Goal: Communication & Community: Answer question/provide support

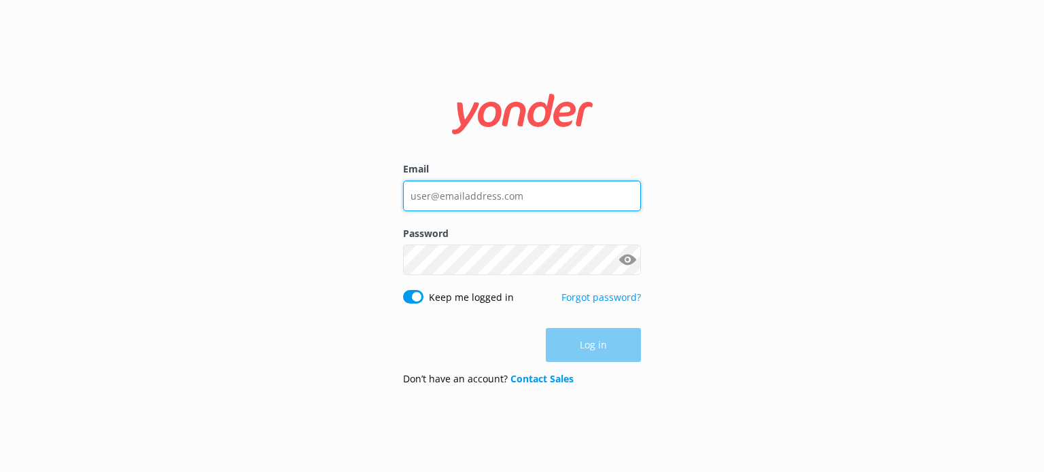
type input "[PERSON_NAME][EMAIL_ADDRESS][DOMAIN_NAME]"
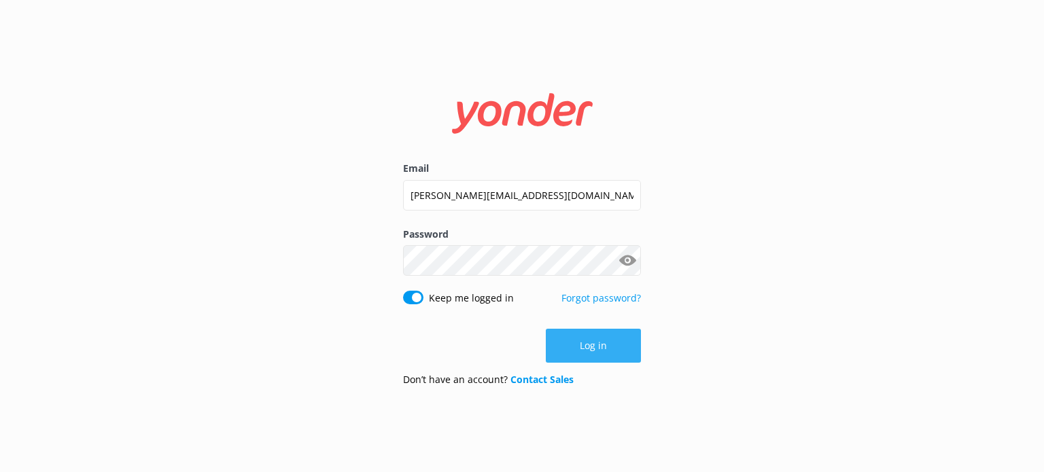
click at [579, 347] on button "Log in" at bounding box center [593, 346] width 95 height 34
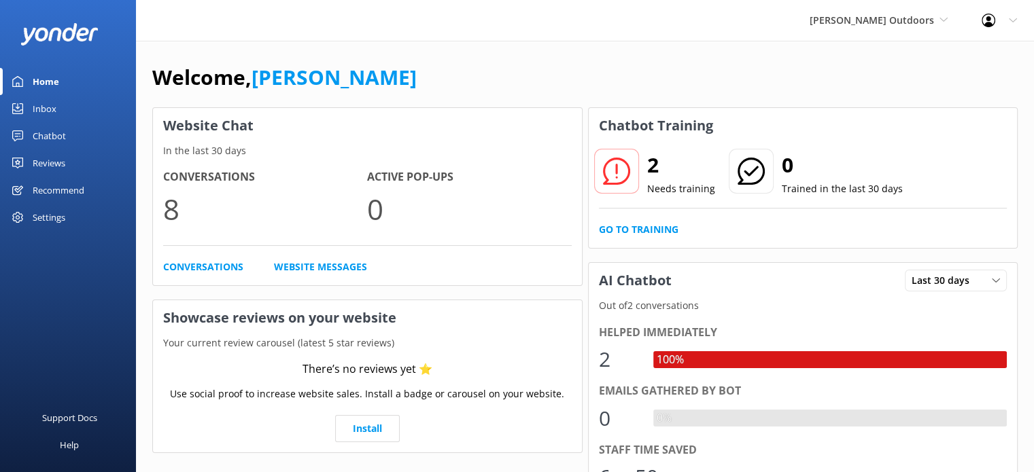
click at [43, 109] on div "Inbox" at bounding box center [45, 108] width 24 height 27
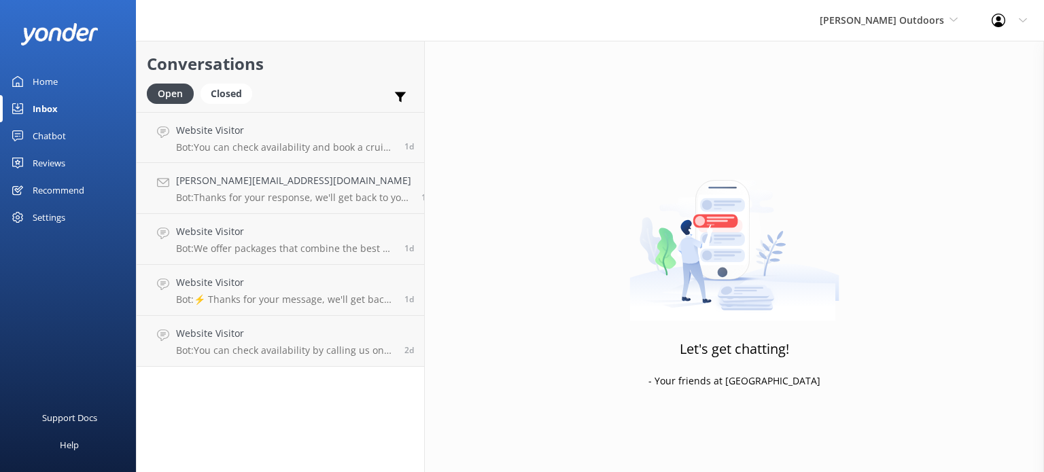
drag, startPoint x: 492, startPoint y: 258, endPoint x: 515, endPoint y: 138, distance: 121.8
click at [515, 138] on div "Let's get chatting! - Your friends at [GEOGRAPHIC_DATA]" at bounding box center [734, 277] width 619 height 472
drag, startPoint x: 472, startPoint y: 115, endPoint x: 311, endPoint y: 115, distance: 161.7
click at [405, 118] on div "Conversations Open Closed Important Assigned to me Unassigned Website Visitor B…" at bounding box center [590, 257] width 908 height 432
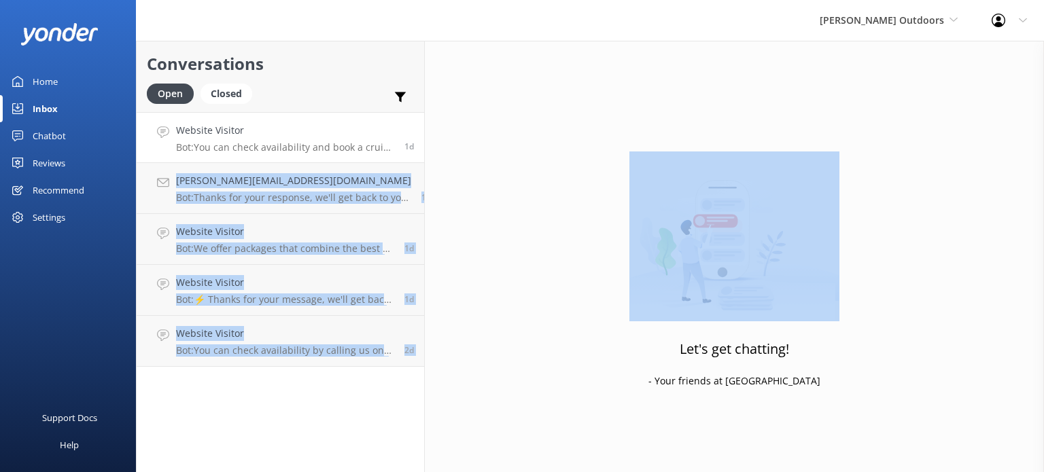
click at [260, 134] on h4 "Website Visitor" at bounding box center [285, 130] width 218 height 15
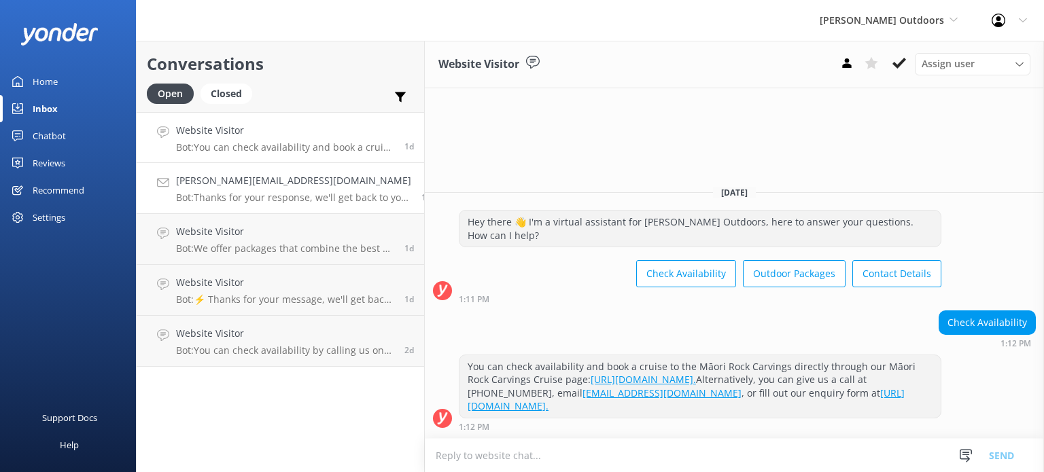
click at [247, 186] on h4 "[PERSON_NAME][EMAIL_ADDRESS][DOMAIN_NAME]" at bounding box center [293, 180] width 235 height 15
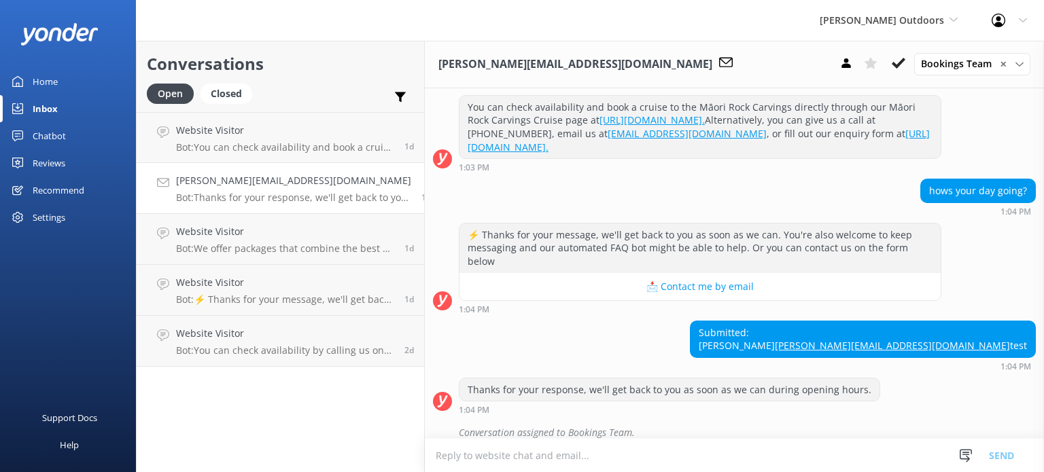
scroll to position [196, 0]
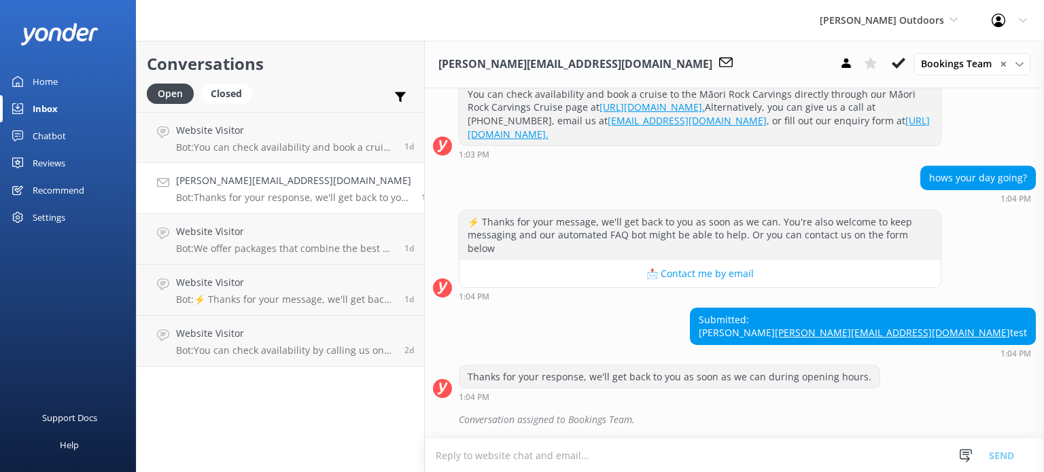
click at [53, 130] on div "Chatbot" at bounding box center [49, 135] width 33 height 27
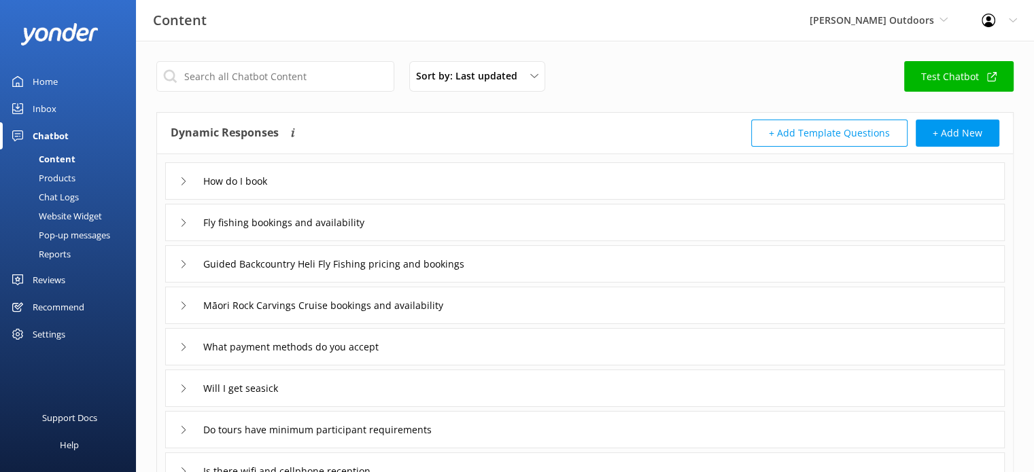
click at [43, 105] on div "Inbox" at bounding box center [45, 108] width 24 height 27
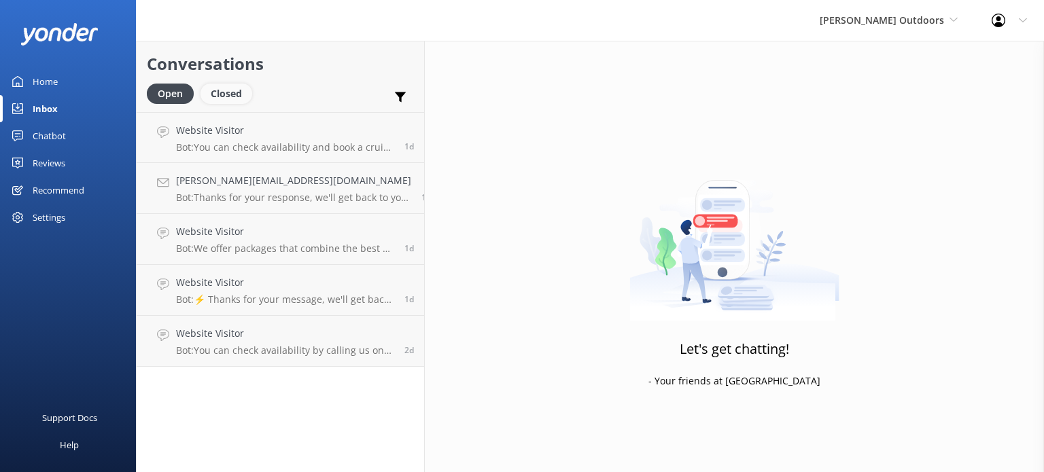
click at [236, 88] on div "Closed" at bounding box center [226, 94] width 52 height 20
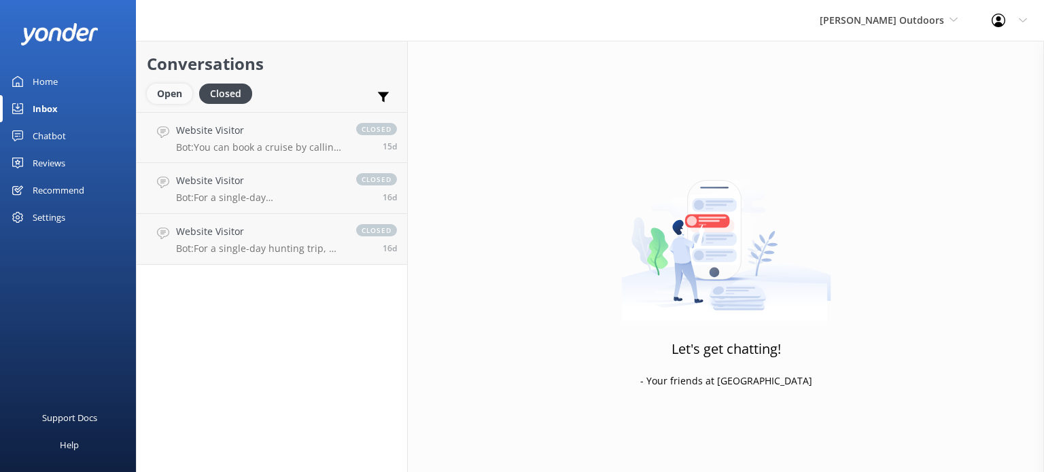
click at [179, 95] on div "Open" at bounding box center [170, 94] width 46 height 20
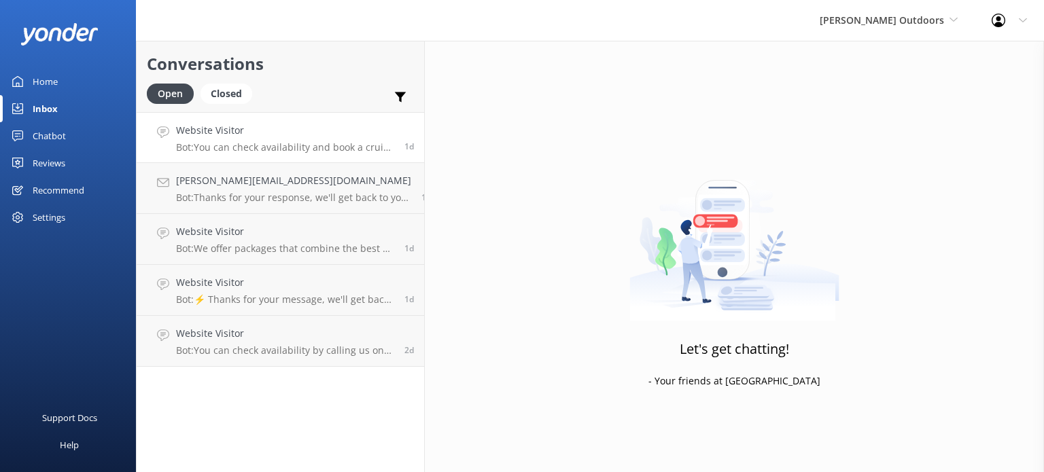
click at [338, 143] on p "Bot: You can check availability and book a cruise to the Māori Rock Carvings di…" at bounding box center [285, 147] width 218 height 12
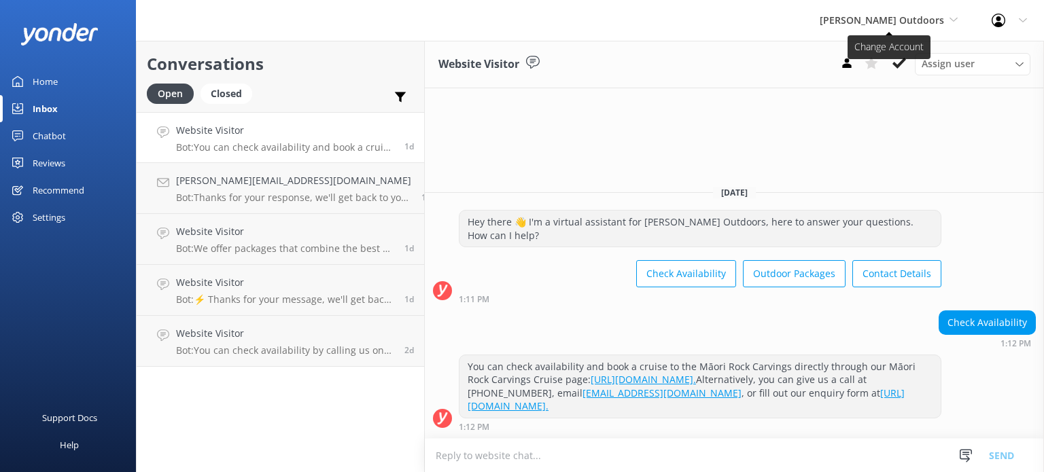
click at [951, 22] on icon at bounding box center [953, 20] width 8 height 8
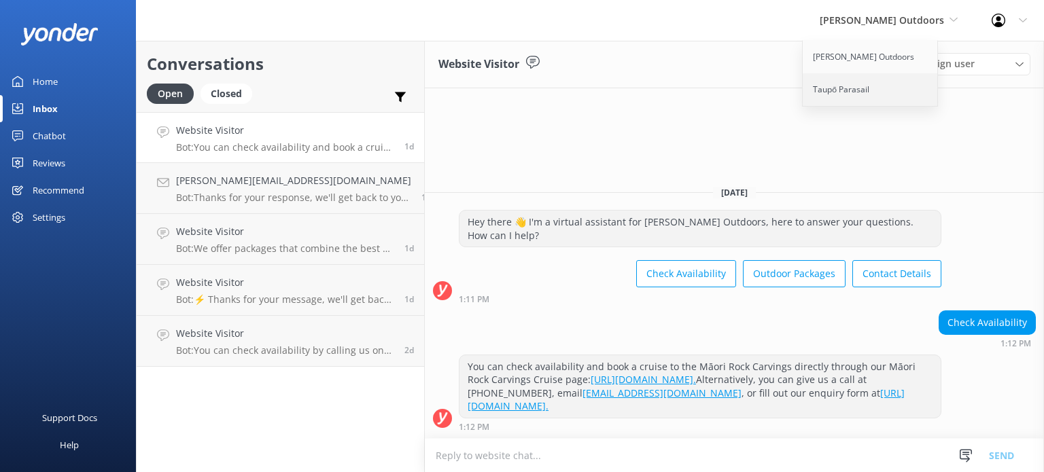
click at [896, 89] on link "Taupō Parasail" at bounding box center [871, 89] width 136 height 33
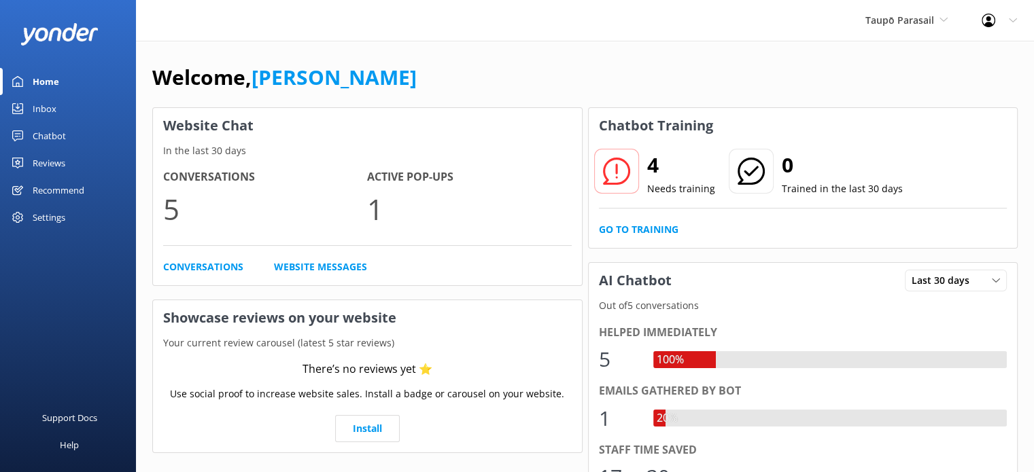
click at [52, 111] on div "Inbox" at bounding box center [45, 108] width 24 height 27
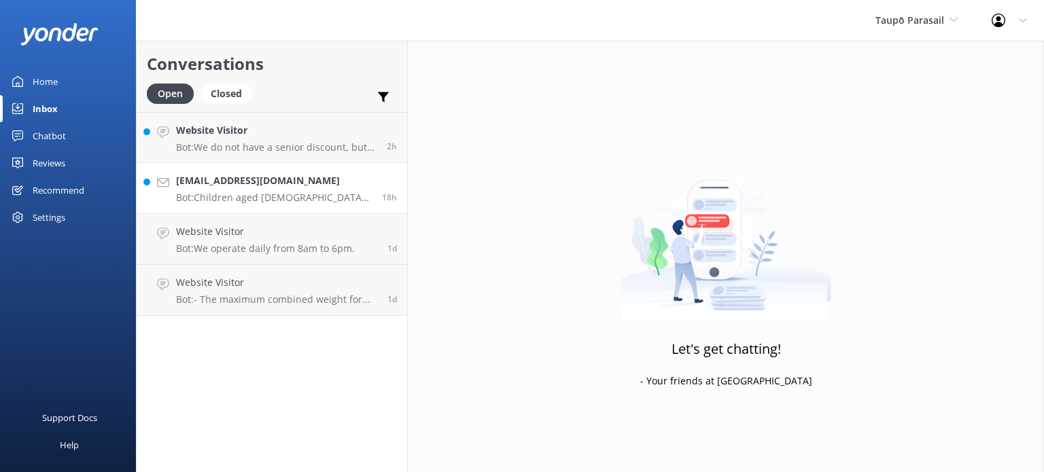
click at [262, 190] on div "[EMAIL_ADDRESS][DOMAIN_NAME] Bot: Children aged [DEMOGRAPHIC_DATA] must be acco…" at bounding box center [274, 188] width 196 height 30
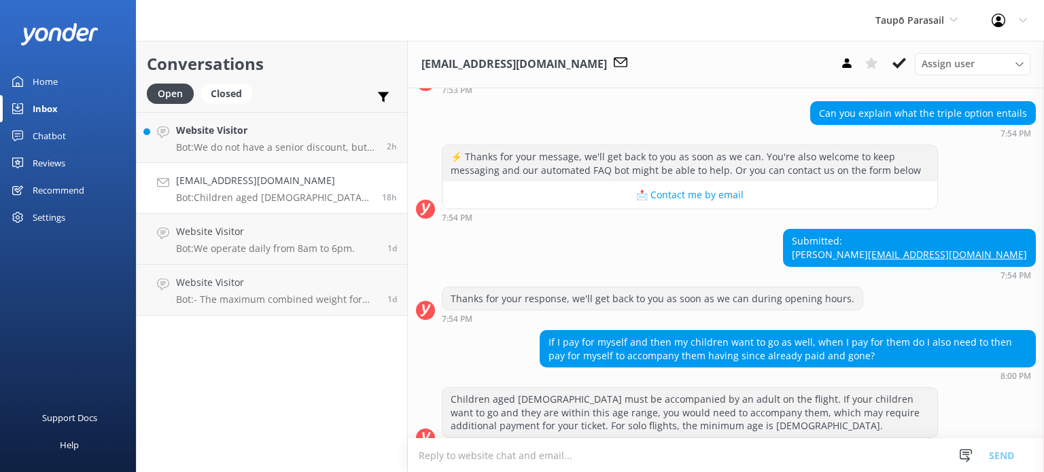
scroll to position [369, 0]
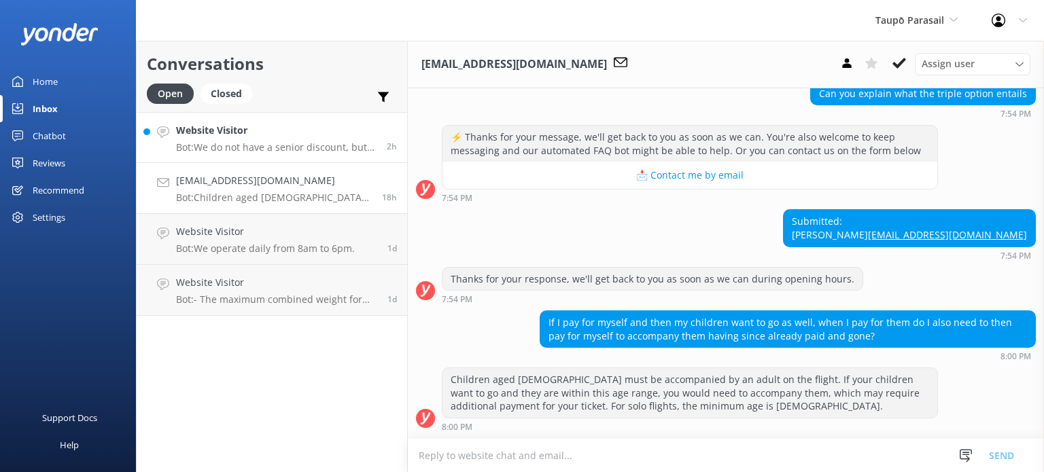
click at [275, 138] on div "Website Visitor Bot: We do not have a senior discount, but we do offer a discou…" at bounding box center [276, 137] width 200 height 29
